Goal: Transaction & Acquisition: Purchase product/service

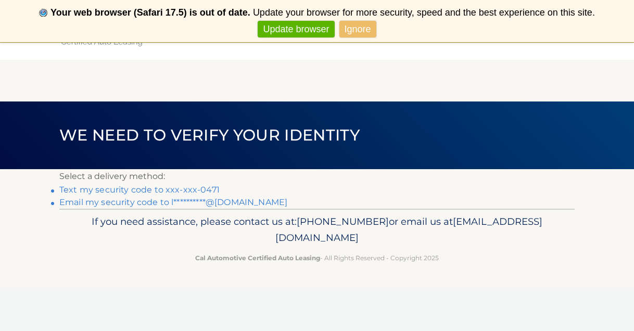
click at [138, 190] on link "Text my security code to xxx-xxx-0471" at bounding box center [139, 190] width 160 height 10
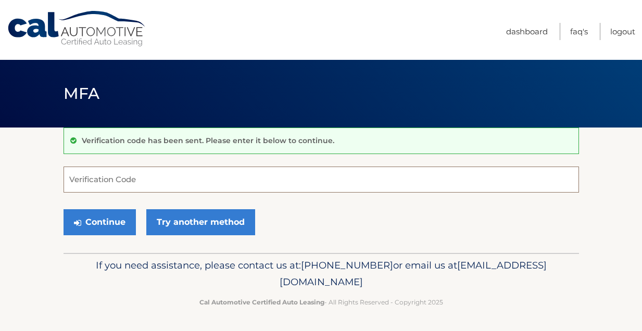
click at [134, 175] on input "Verification Code" at bounding box center [320, 180] width 515 height 26
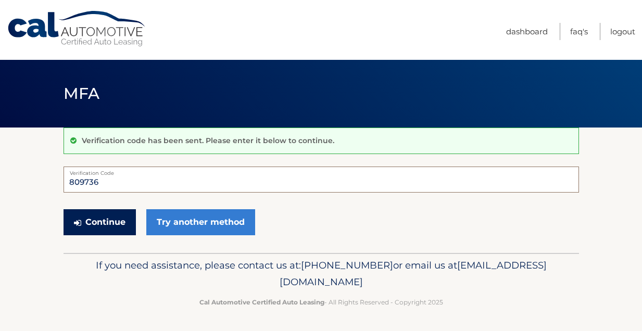
type input "809736"
click at [108, 222] on button "Continue" at bounding box center [99, 222] width 72 height 26
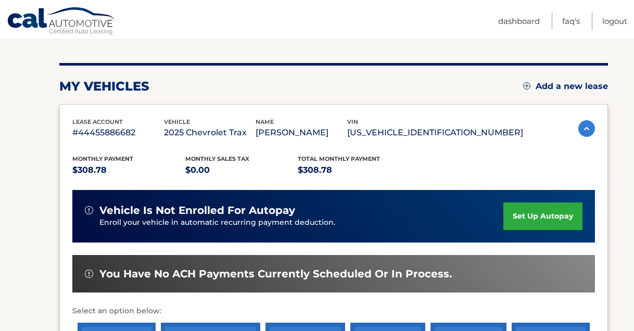
scroll to position [203, 0]
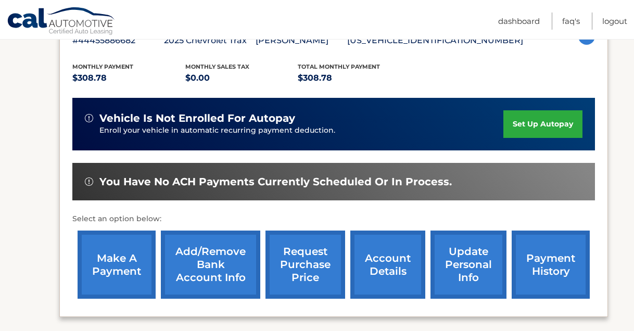
click at [113, 254] on link "make a payment" at bounding box center [117, 265] width 78 height 68
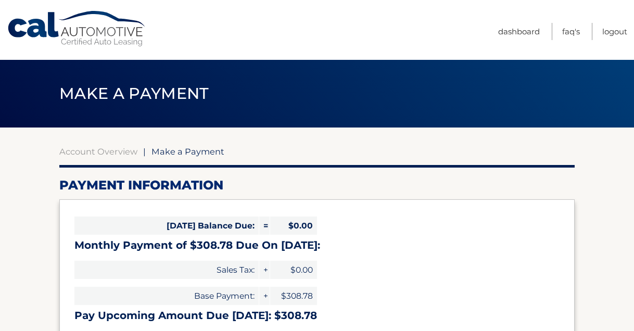
select select "M2Y4ODU5YmMtZDFmZC00YWQ5LWIwNzgtMjIwMTU0OTNhMTgw"
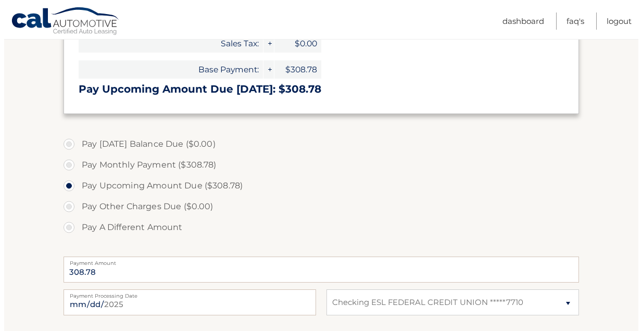
scroll to position [410, 0]
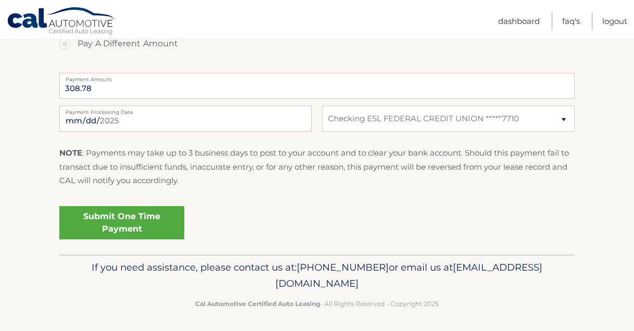
click at [100, 215] on link "Submit One Time Payment" at bounding box center [121, 222] width 125 height 33
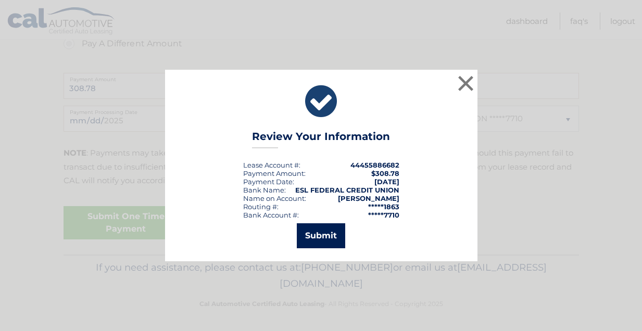
click at [325, 235] on button "Submit" at bounding box center [321, 235] width 48 height 25
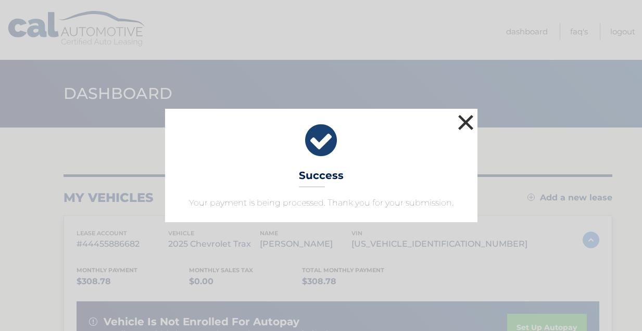
click at [460, 119] on button "×" at bounding box center [465, 122] width 21 height 21
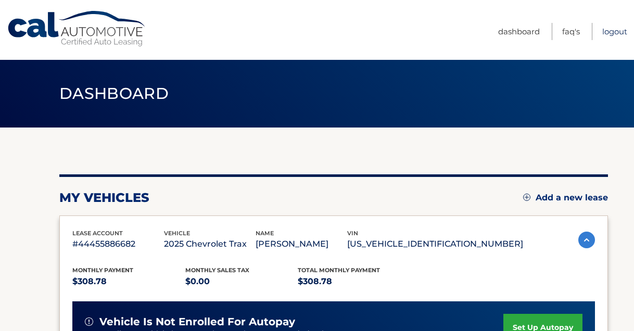
click at [619, 30] on link "Logout" at bounding box center [614, 31] width 25 height 17
